Goal: Check status: Check status

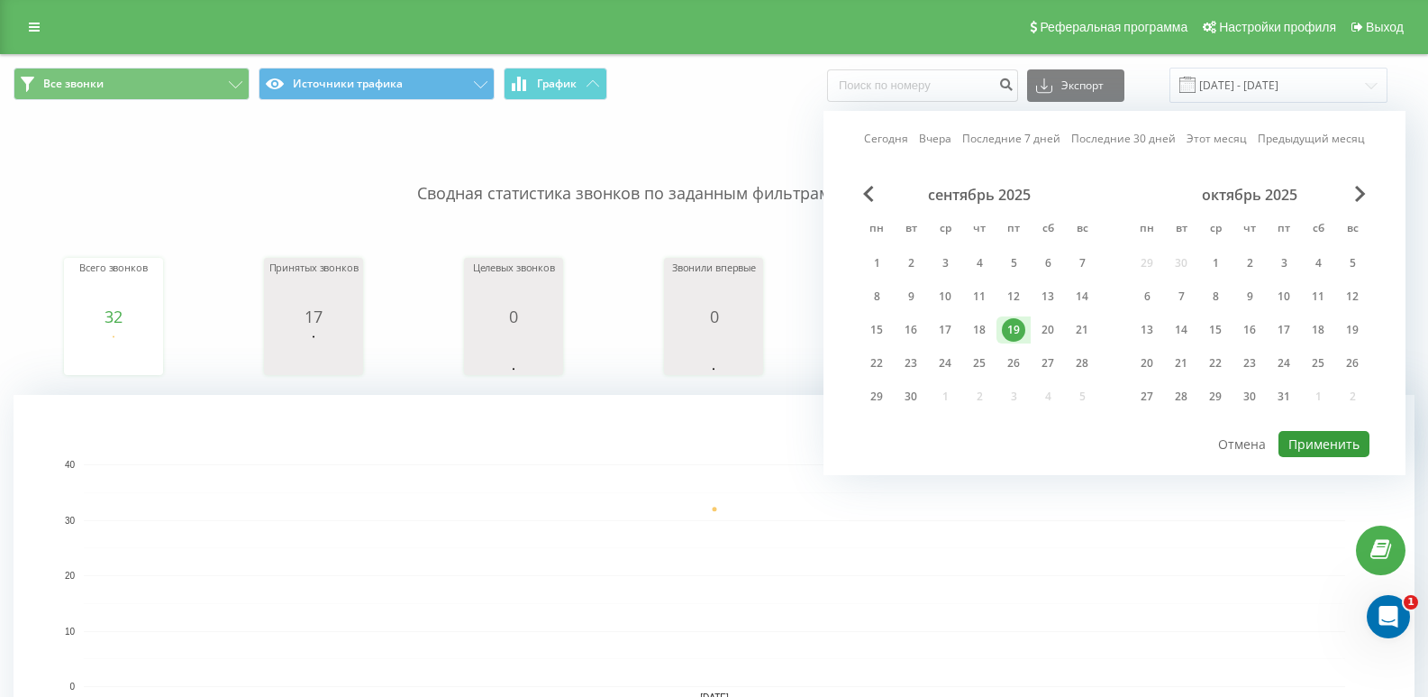
click at [1312, 436] on button "Применить" at bounding box center [1324, 444] width 91 height 26
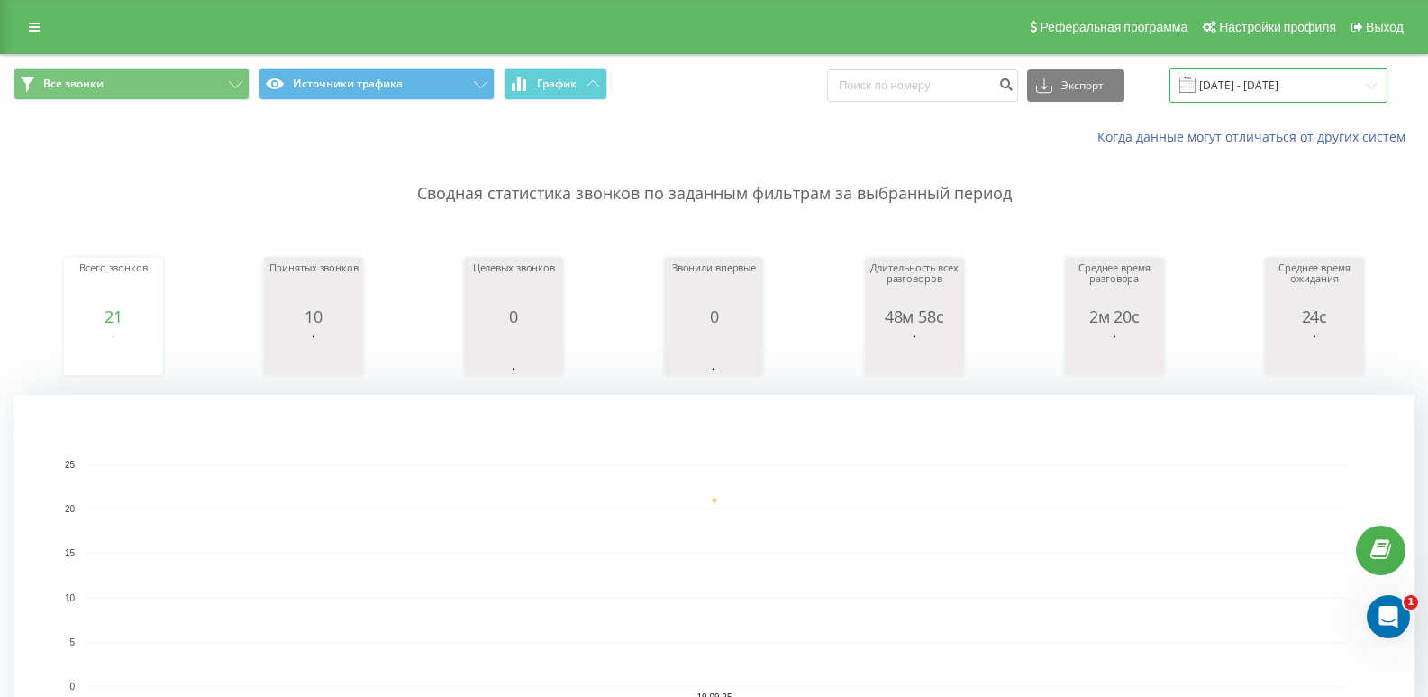
click at [1264, 98] on input "[DATE] - [DATE]" at bounding box center [1279, 85] width 218 height 35
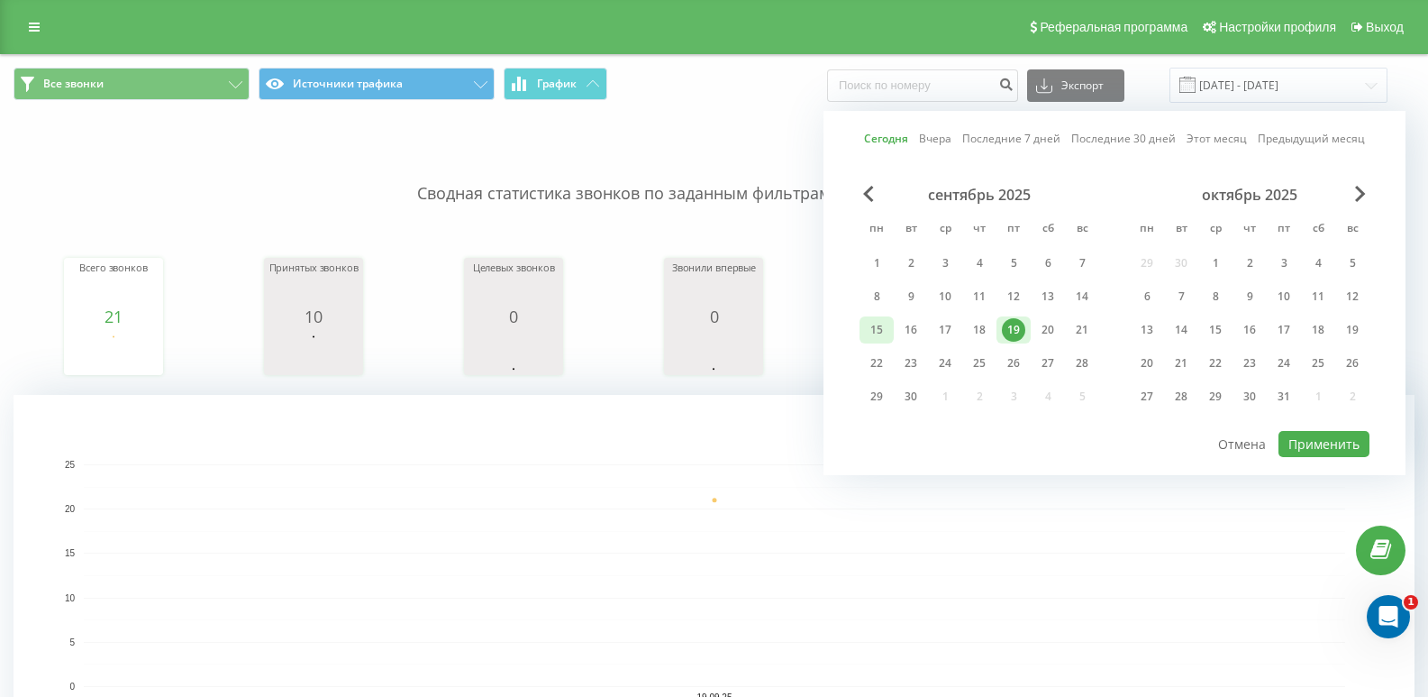
click at [878, 323] on div "15" at bounding box center [876, 329] width 23 height 23
click at [1016, 323] on div "19" at bounding box center [1013, 329] width 23 height 23
click at [1311, 442] on button "Применить" at bounding box center [1324, 444] width 91 height 26
type input "[DATE] - [DATE]"
